Goal: Information Seeking & Learning: Check status

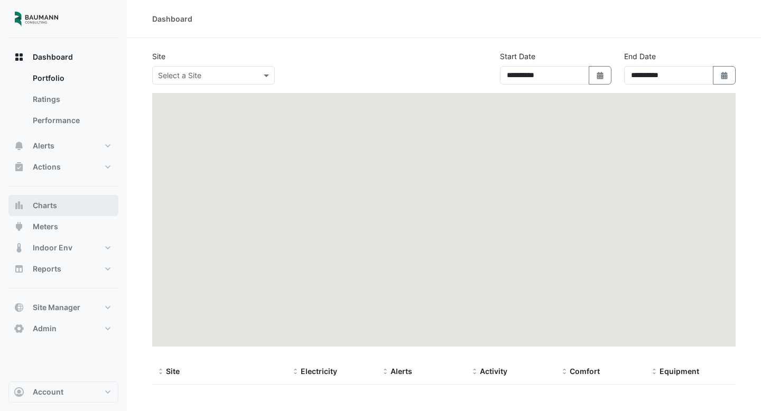
click at [67, 208] on button "Charts" at bounding box center [63, 205] width 110 height 21
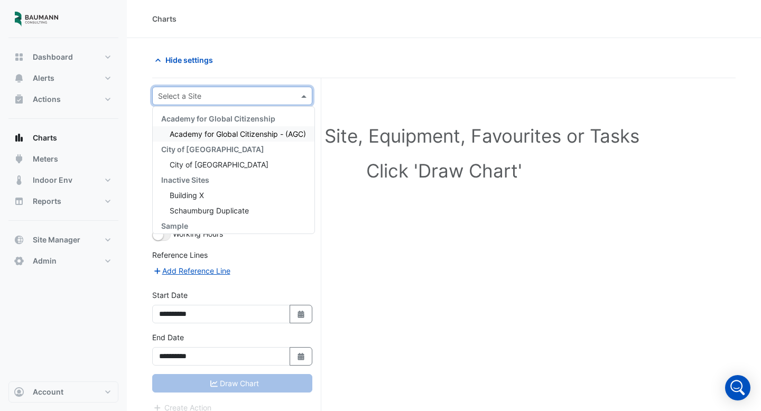
click at [207, 100] on input "text" at bounding box center [221, 96] width 127 height 11
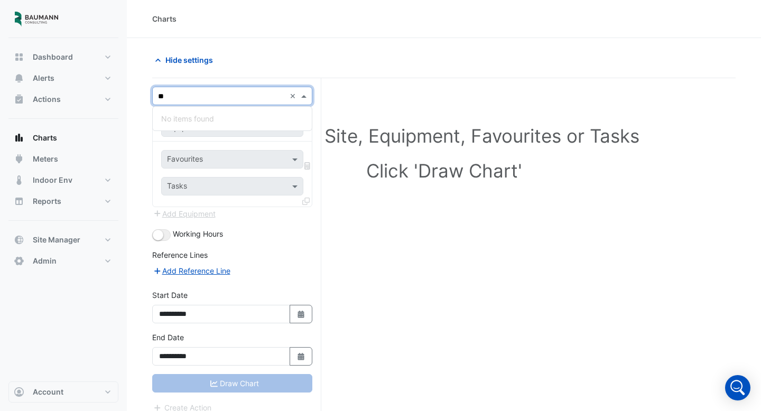
type input "*"
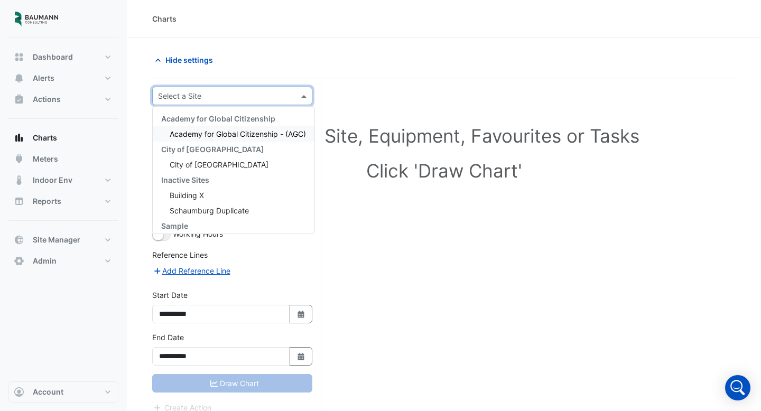
type input "*"
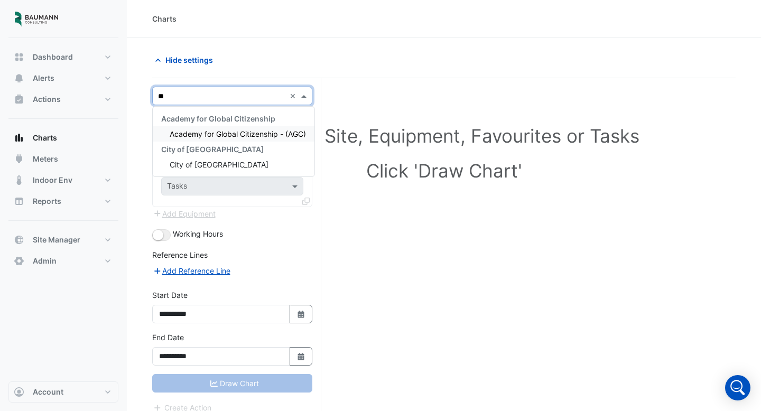
type input "***"
click at [236, 159] on div "City of Madison" at bounding box center [234, 164] width 162 height 15
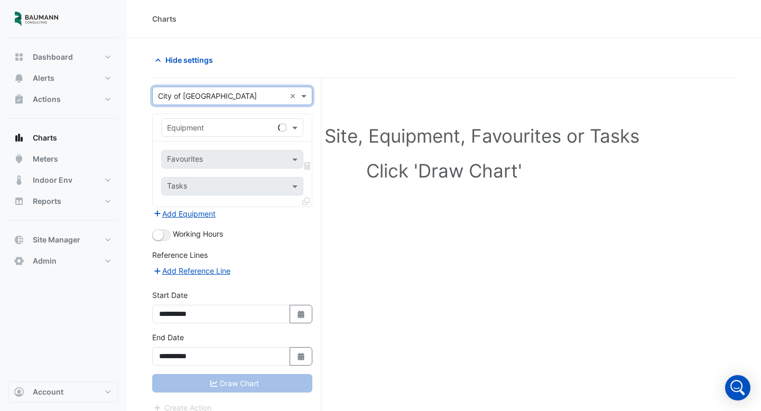
click at [225, 132] on input "text" at bounding box center [221, 128] width 109 height 11
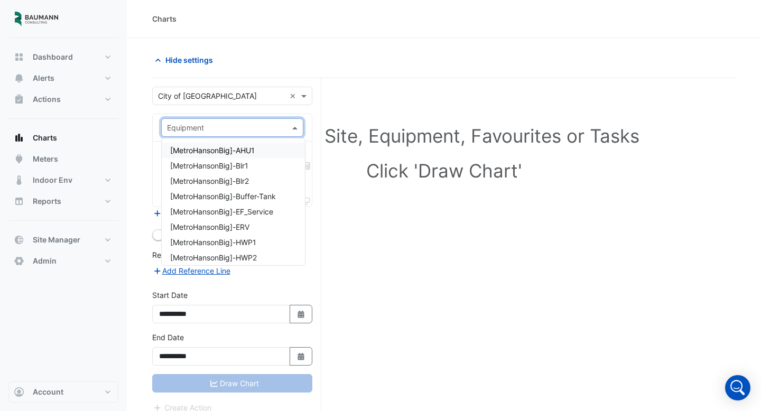
click at [240, 153] on span "[MetroHansonBig]-AHU1" at bounding box center [212, 150] width 85 height 9
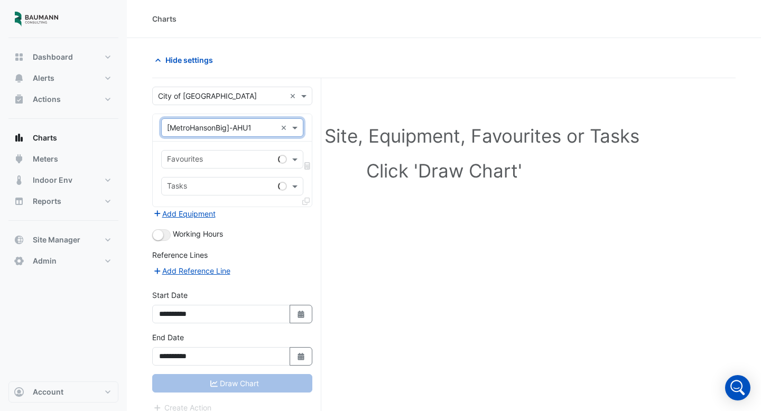
click at [232, 150] on div "Favourites" at bounding box center [232, 159] width 142 height 18
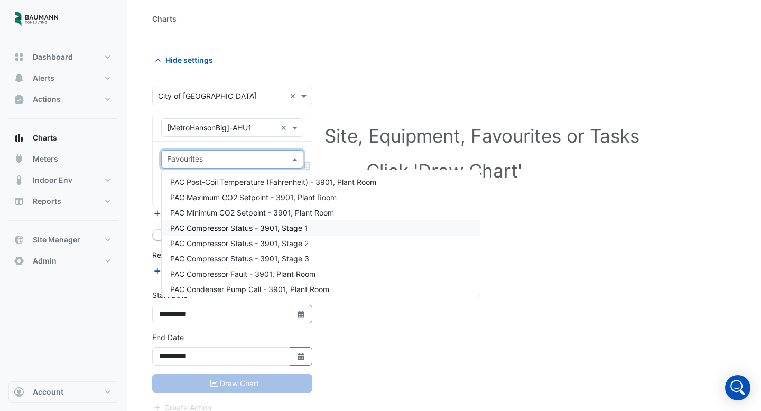
click at [231, 234] on div "PAC Compressor Status - 3901, Stage 1" at bounding box center [321, 227] width 318 height 15
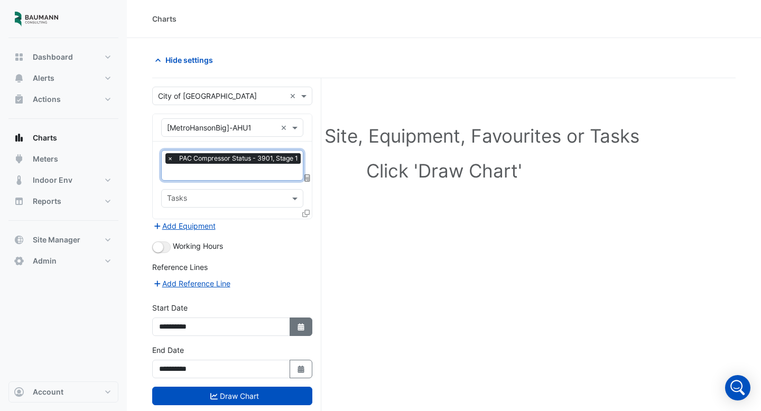
click at [311, 325] on button "Select Date" at bounding box center [301, 327] width 23 height 18
select select "*"
select select "****"
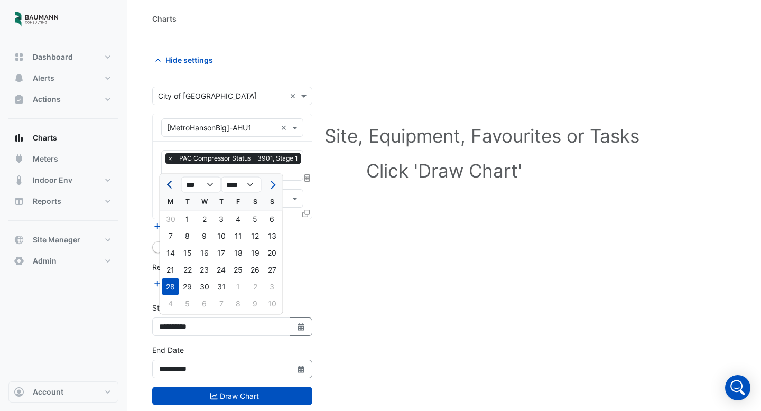
click at [172, 183] on span "Previous month" at bounding box center [171, 185] width 8 height 8
select select "*"
click at [272, 218] on div "1" at bounding box center [272, 219] width 17 height 17
type input "**********"
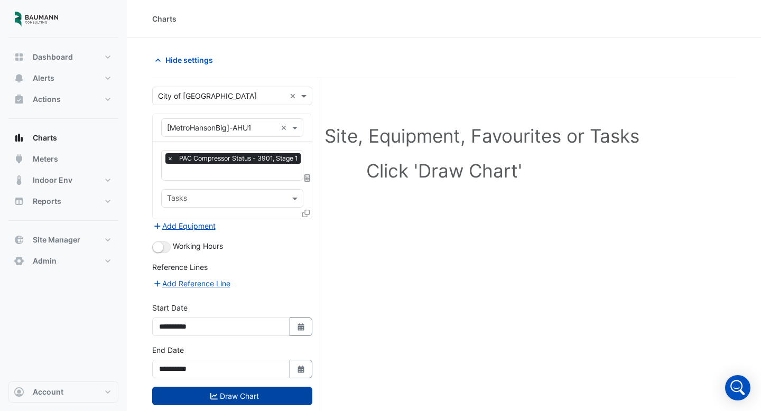
click at [267, 397] on button "Draw Chart" at bounding box center [232, 396] width 160 height 18
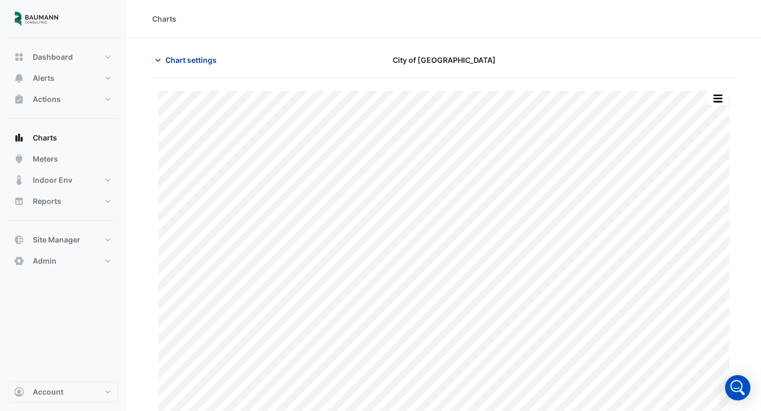
click at [182, 64] on span "Chart settings" at bounding box center [190, 59] width 51 height 11
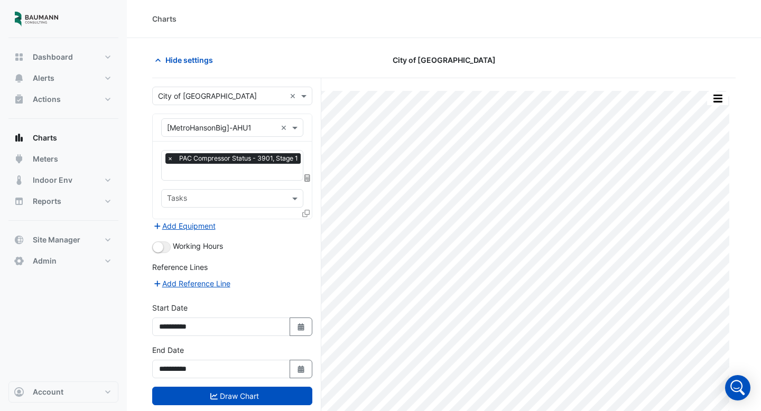
scroll to position [0, 3]
click at [222, 171] on input "text" at bounding box center [232, 173] width 136 height 11
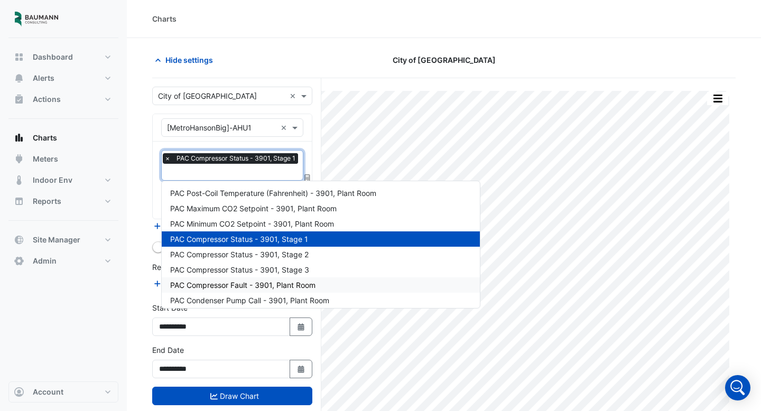
click at [245, 284] on span "PAC Compressor Fault - 3901, Plant Room" at bounding box center [242, 285] width 145 height 9
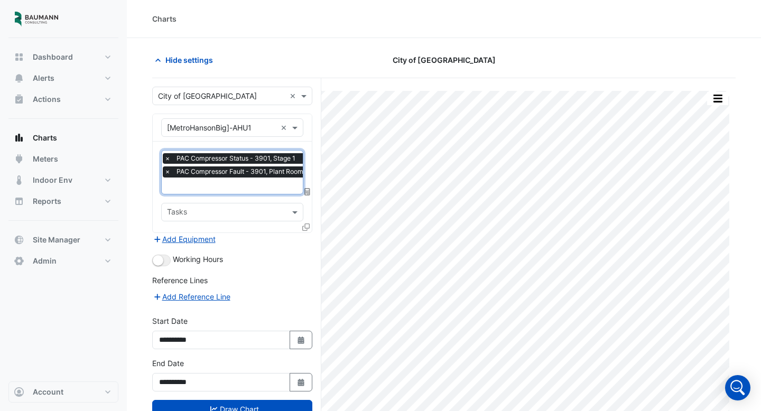
click at [234, 191] on input "text" at bounding box center [236, 186] width 144 height 11
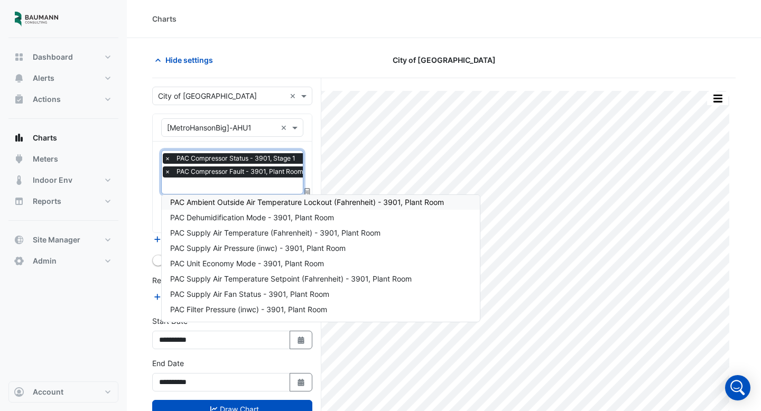
scroll to position [129, 0]
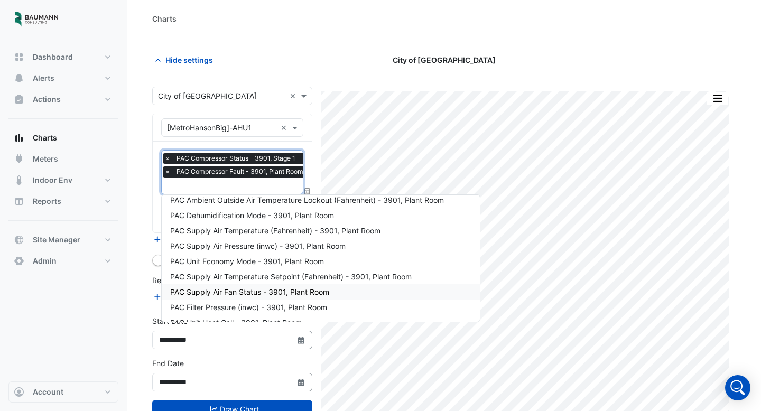
click at [249, 285] on div "PAC Supply Air Fan Status - 3901, Plant Room" at bounding box center [321, 291] width 318 height 15
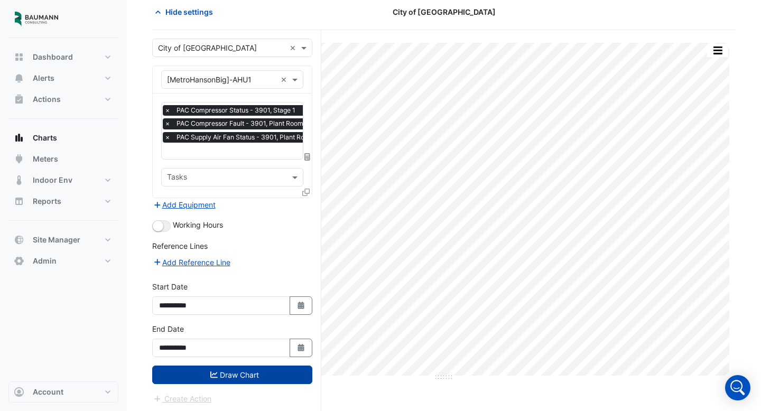
click at [247, 375] on button "Draw Chart" at bounding box center [232, 375] width 160 height 18
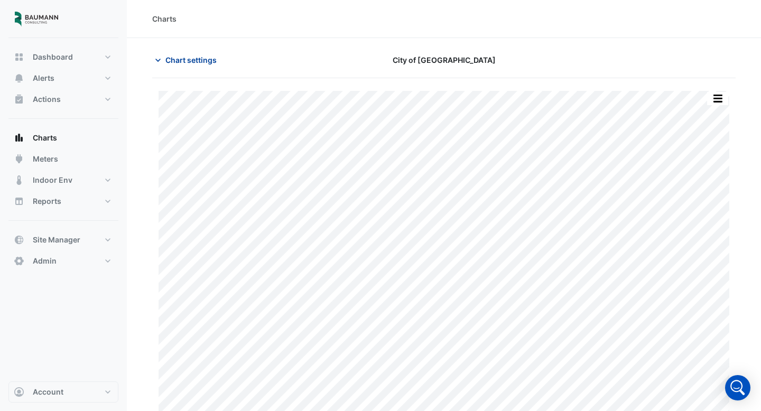
click at [163, 60] on icon "button" at bounding box center [158, 60] width 11 height 11
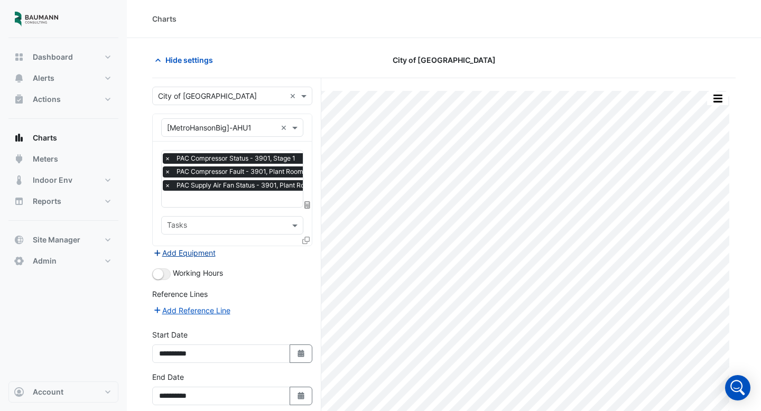
scroll to position [48, 0]
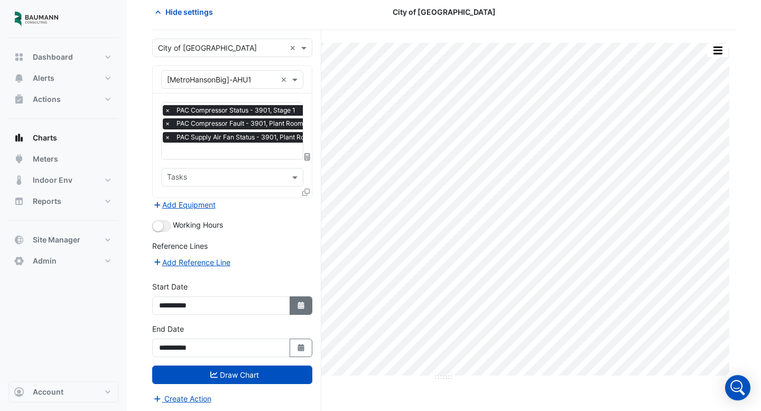
click at [297, 302] on icon "Select Date" at bounding box center [302, 305] width 10 height 7
select select "*"
select select "****"
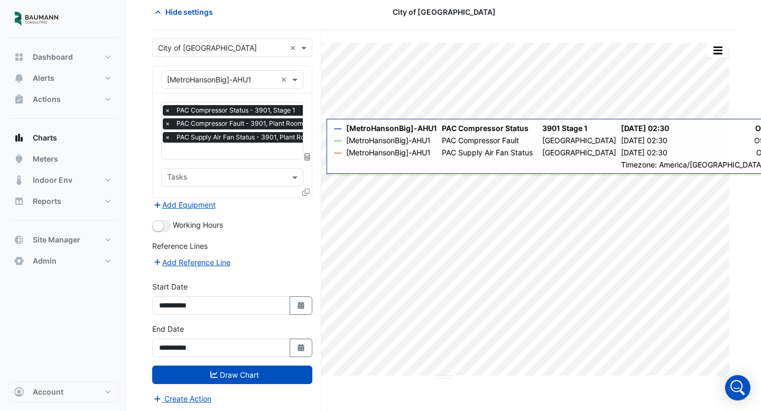
scroll to position [0, 5]
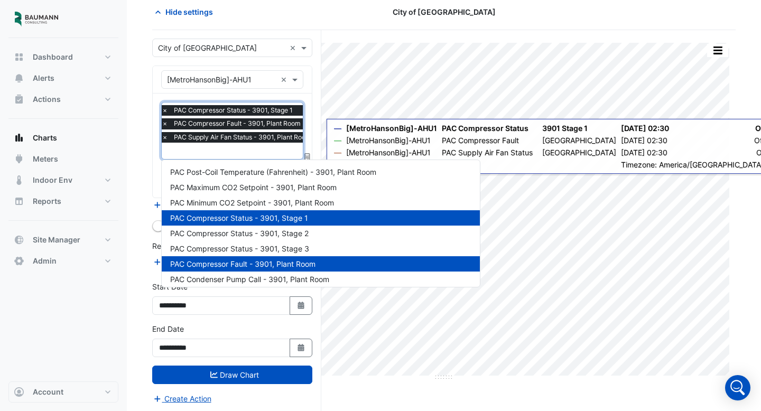
click at [280, 154] on input "text" at bounding box center [239, 151] width 155 height 11
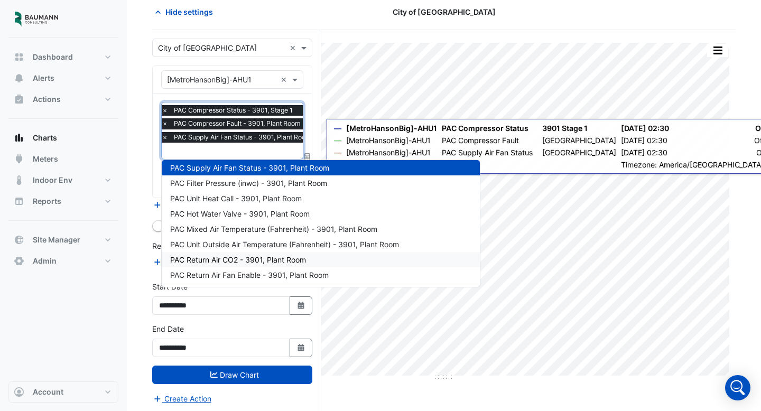
click at [276, 261] on span "PAC Return Air CO2 - 3901, Plant Room" at bounding box center [238, 259] width 136 height 9
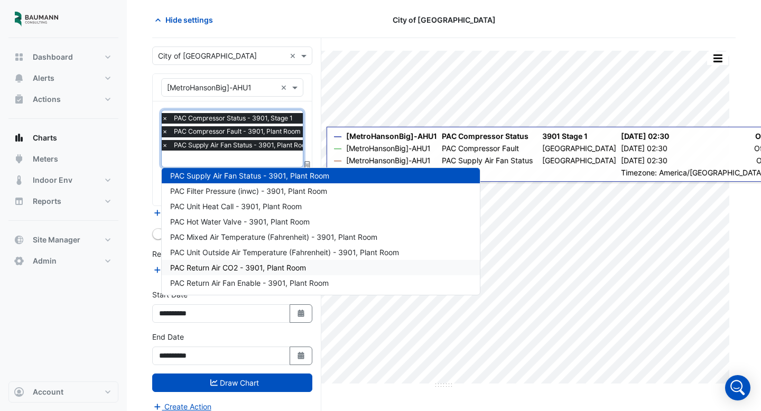
scroll to position [0, 0]
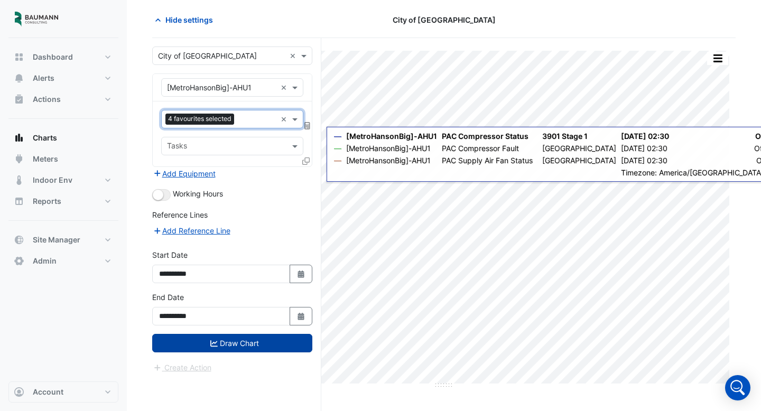
click at [260, 347] on button "Draw Chart" at bounding box center [232, 343] width 160 height 18
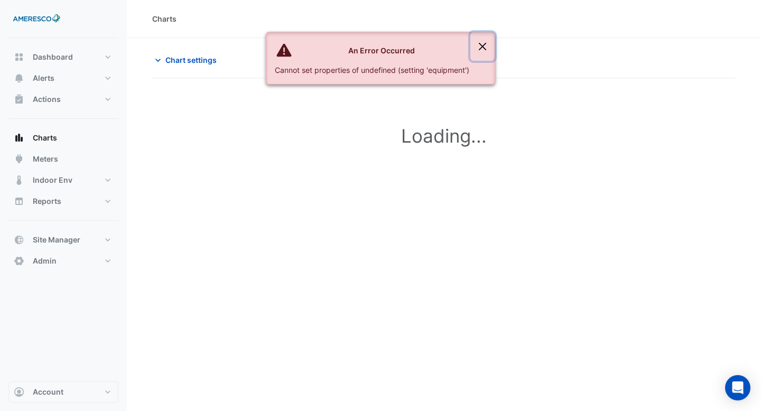
click at [480, 49] on button "Close" at bounding box center [482, 46] width 24 height 29
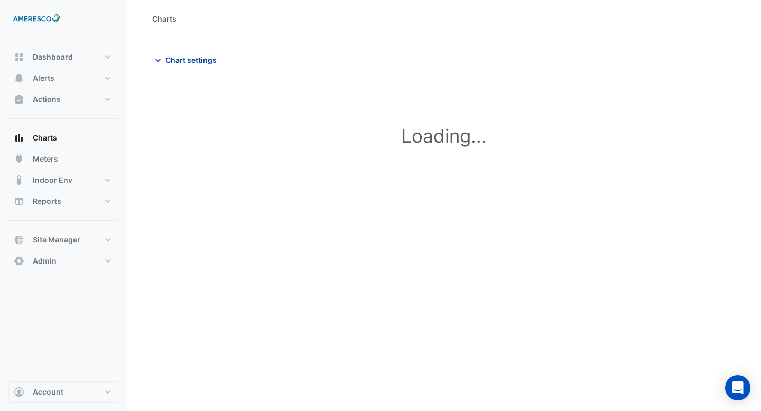
click at [177, 60] on span "Chart settings" at bounding box center [190, 59] width 51 height 11
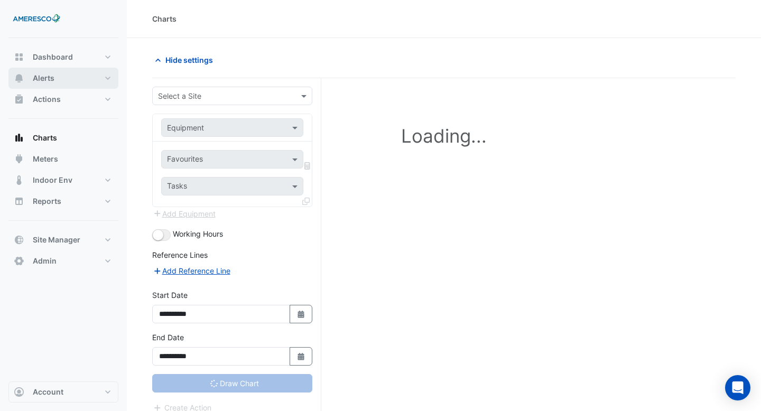
click at [77, 73] on button "Alerts" at bounding box center [63, 78] width 110 height 21
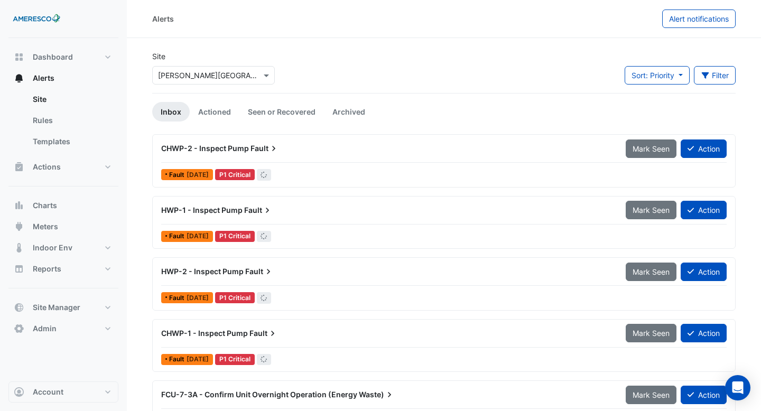
click at [187, 86] on div "Site Select a Site × Kelly Elementary" at bounding box center [213, 72] width 135 height 42
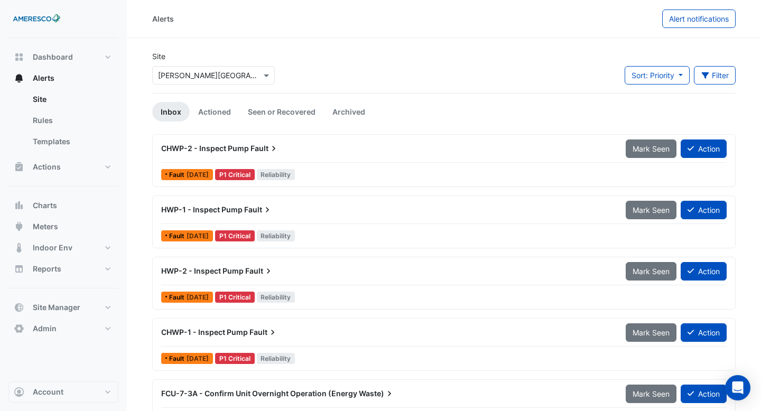
click at [178, 70] on input "text" at bounding box center [203, 75] width 90 height 11
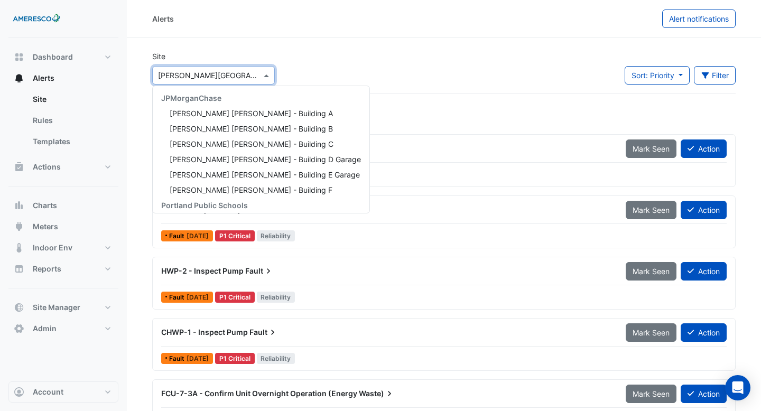
scroll to position [142, 0]
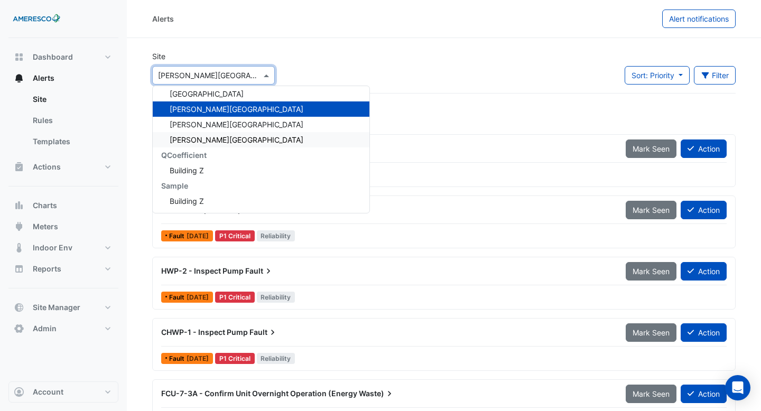
click at [198, 140] on span "[PERSON_NAME][GEOGRAPHIC_DATA]" at bounding box center [237, 139] width 134 height 9
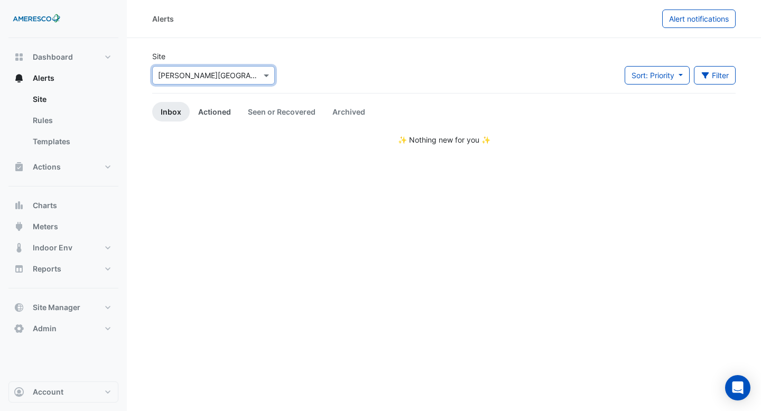
click at [223, 110] on link "Actioned" at bounding box center [215, 112] width 50 height 20
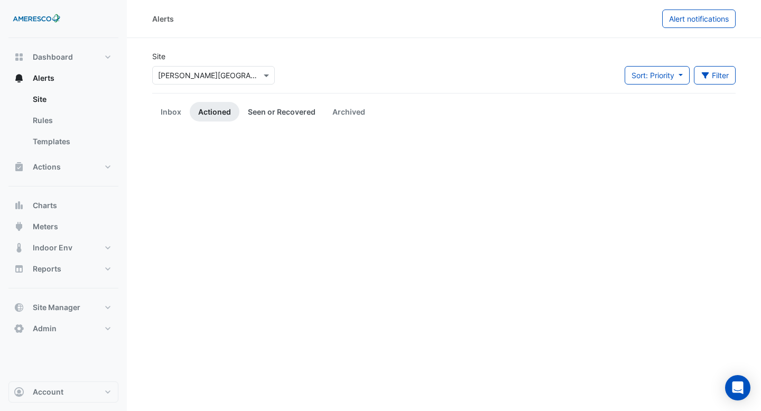
click at [274, 110] on link "Seen or Recovered" at bounding box center [281, 112] width 85 height 20
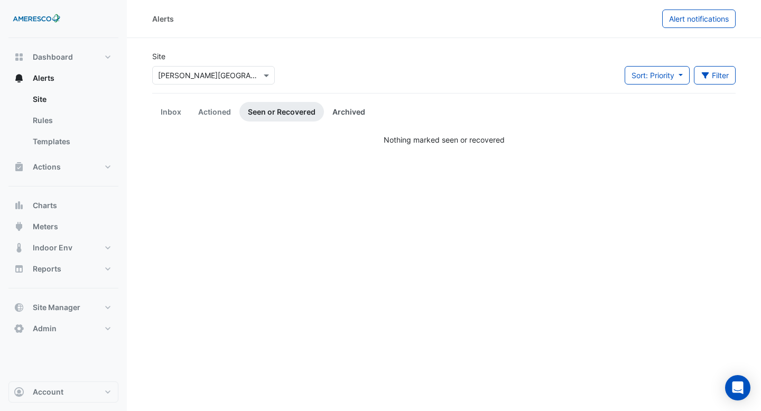
click at [340, 113] on link "Archived" at bounding box center [349, 112] width 50 height 20
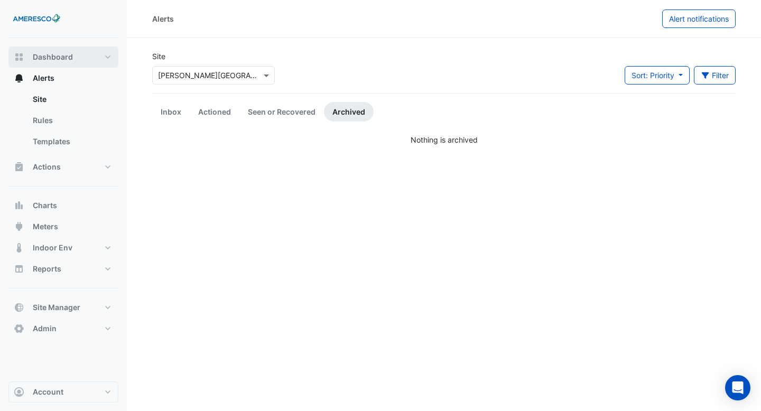
click at [69, 51] on button "Dashboard" at bounding box center [63, 57] width 110 height 21
select select "**"
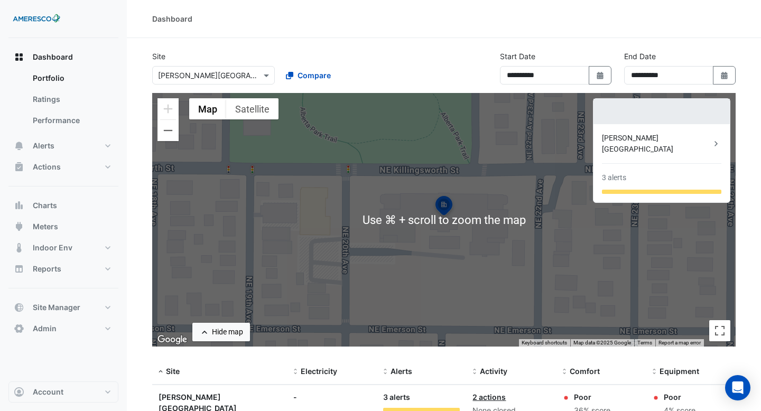
click at [293, 86] on div "**********" at bounding box center [444, 72] width 596 height 42
click at [293, 79] on div "Compare" at bounding box center [308, 75] width 45 height 11
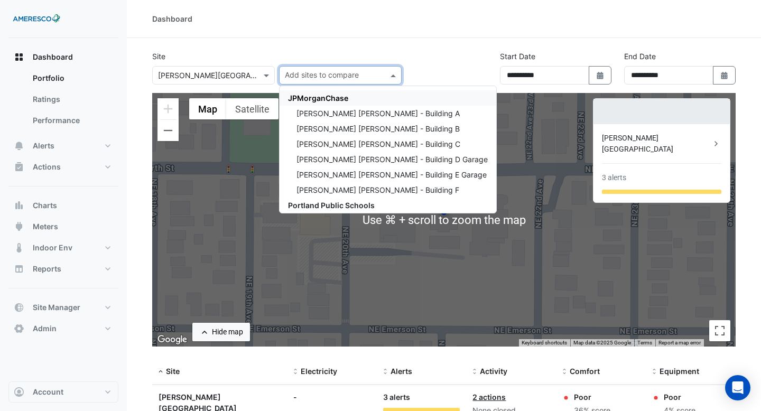
type input "*"
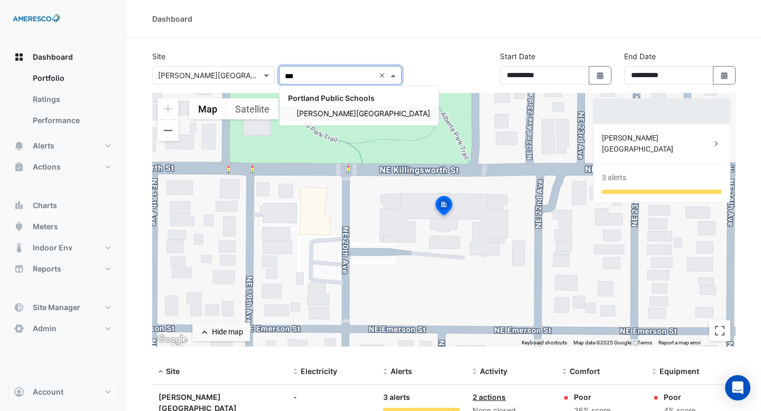
click at [330, 119] on div "Kelly Elementary" at bounding box center [359, 113] width 159 height 15
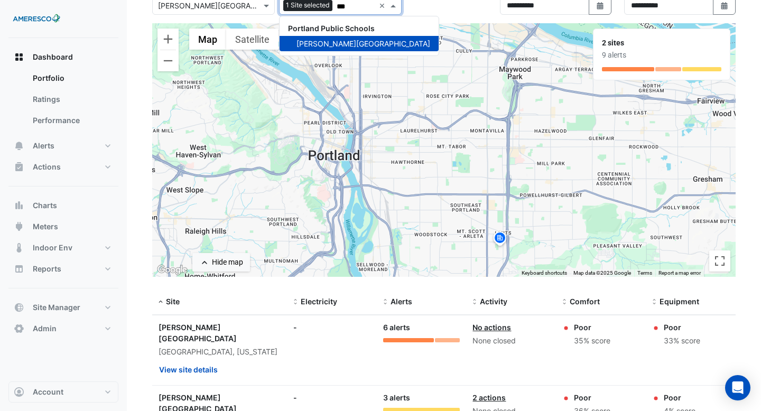
scroll to position [154, 0]
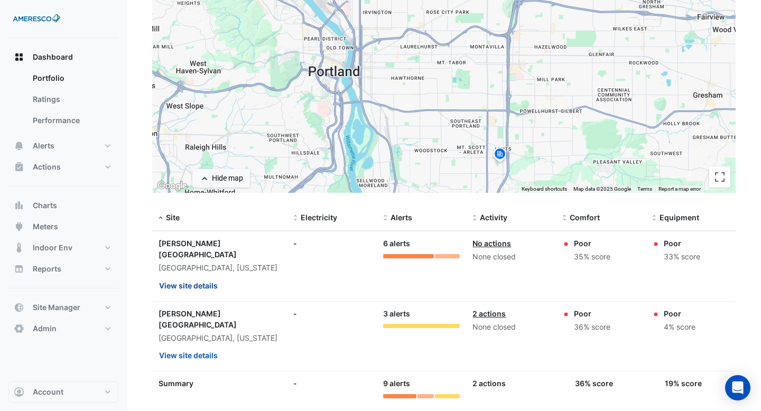
type input "***"
click at [206, 276] on button "View site details" at bounding box center [189, 285] width 60 height 18
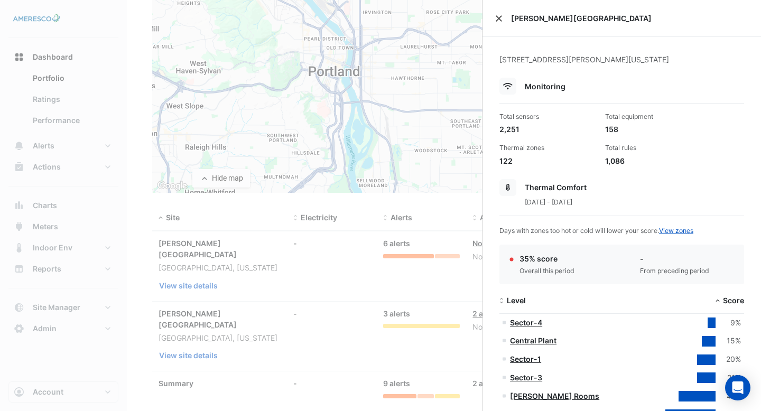
click at [499, 20] on button "Close" at bounding box center [498, 18] width 7 height 7
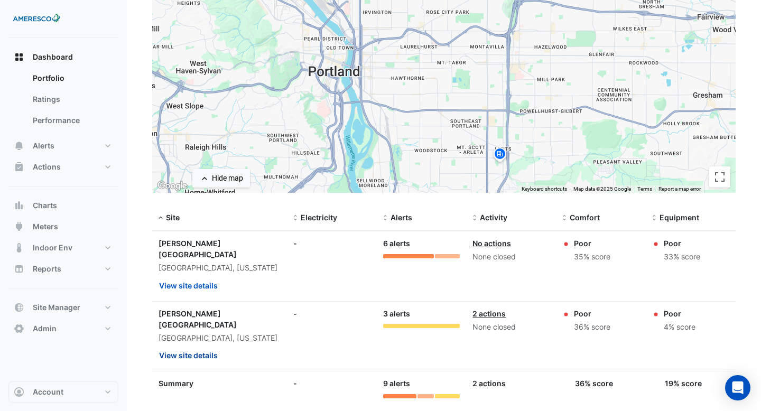
click at [201, 346] on button "View site details" at bounding box center [189, 355] width 60 height 18
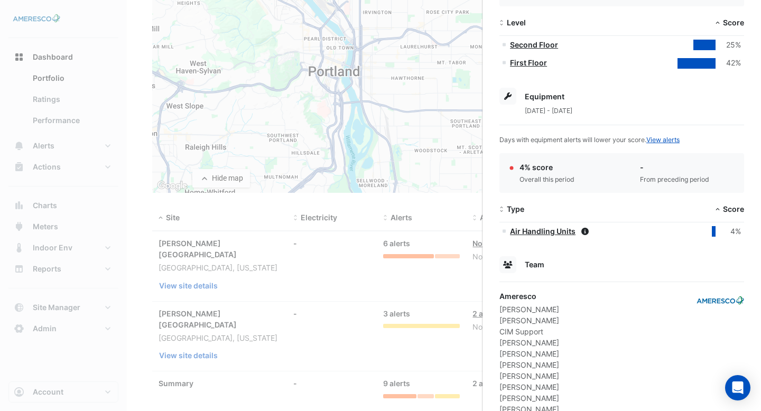
scroll to position [311, 0]
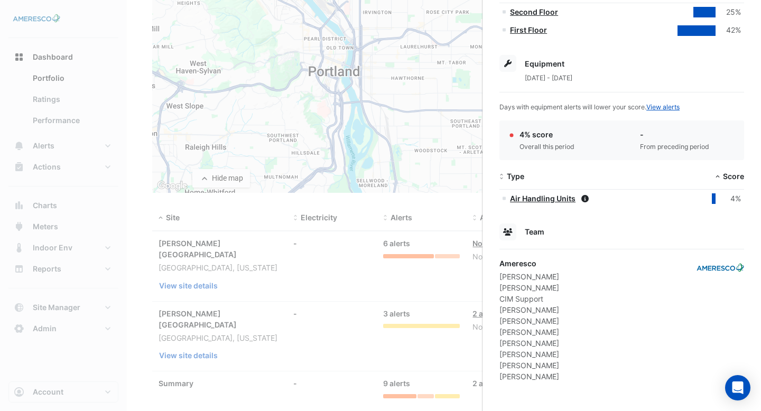
click at [87, 134] on ngb-offcanvas-backdrop at bounding box center [380, 205] width 761 height 411
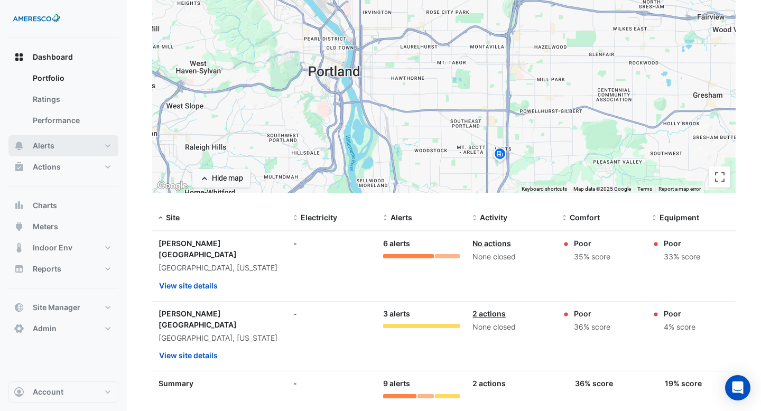
click at [80, 146] on button "Alerts" at bounding box center [63, 145] width 110 height 21
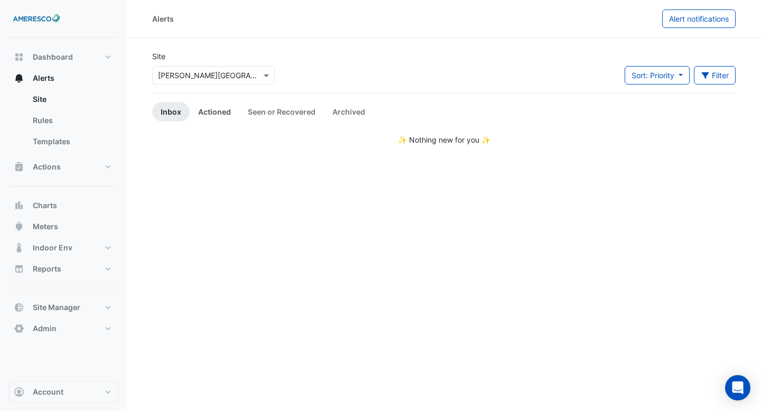
click at [217, 109] on link "Actioned" at bounding box center [215, 112] width 50 height 20
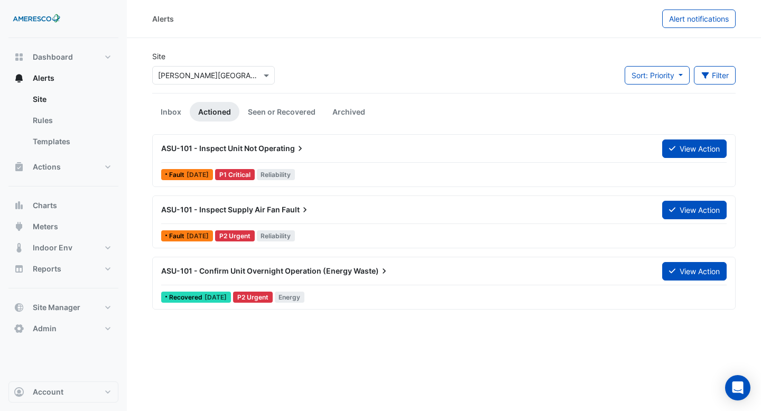
click at [313, 158] on div "ASU-101 - Inspect Unit Not Operating" at bounding box center [405, 148] width 501 height 19
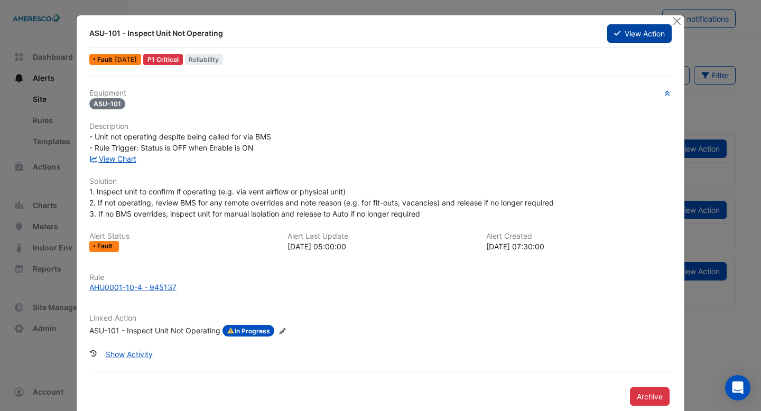
click at [618, 36] on icon at bounding box center [617, 33] width 6 height 7
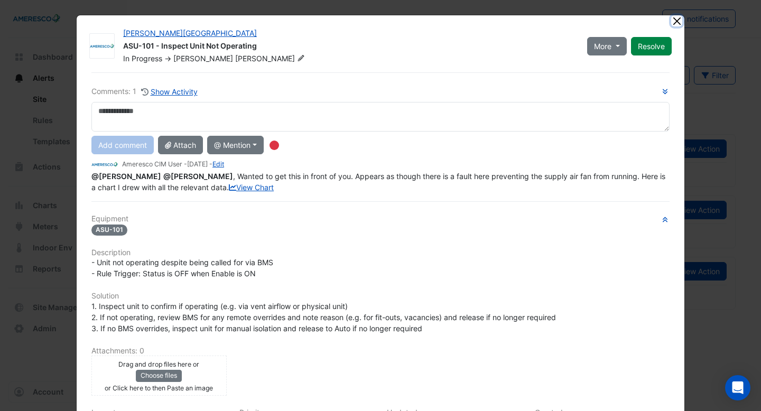
click at [679, 18] on button "Close" at bounding box center [676, 20] width 11 height 11
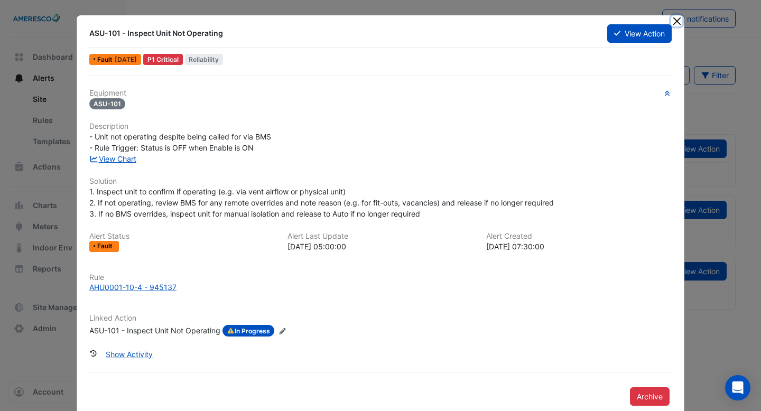
click at [673, 21] on button "Close" at bounding box center [676, 20] width 11 height 11
